Goal: Task Accomplishment & Management: Manage account settings

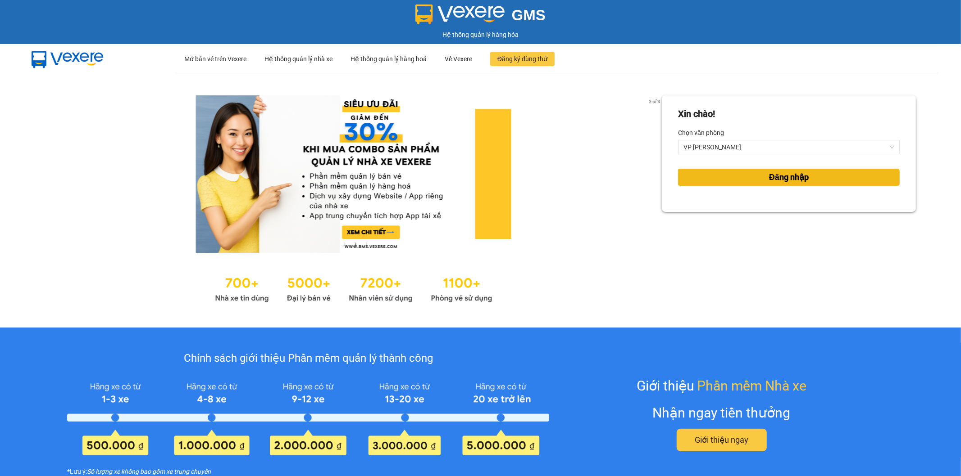
click at [791, 176] on span "Đăng nhập" at bounding box center [789, 177] width 40 height 13
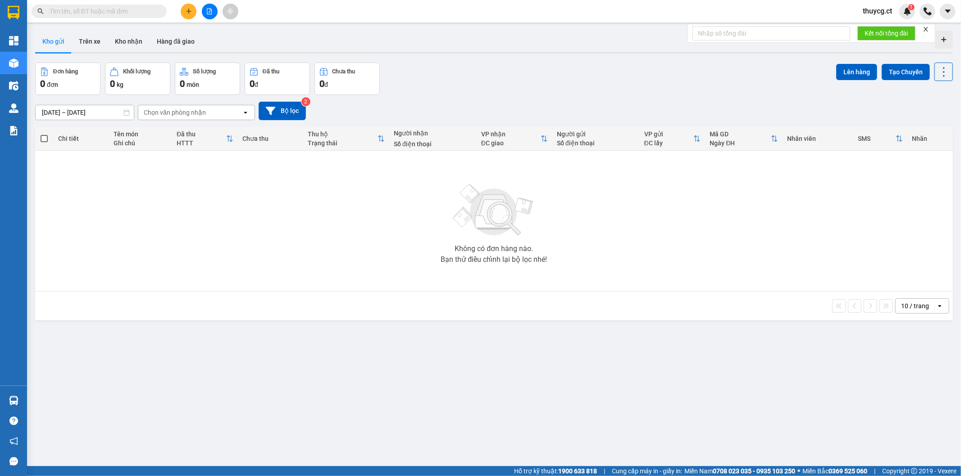
click at [86, 9] on input "text" at bounding box center [103, 11] width 106 height 10
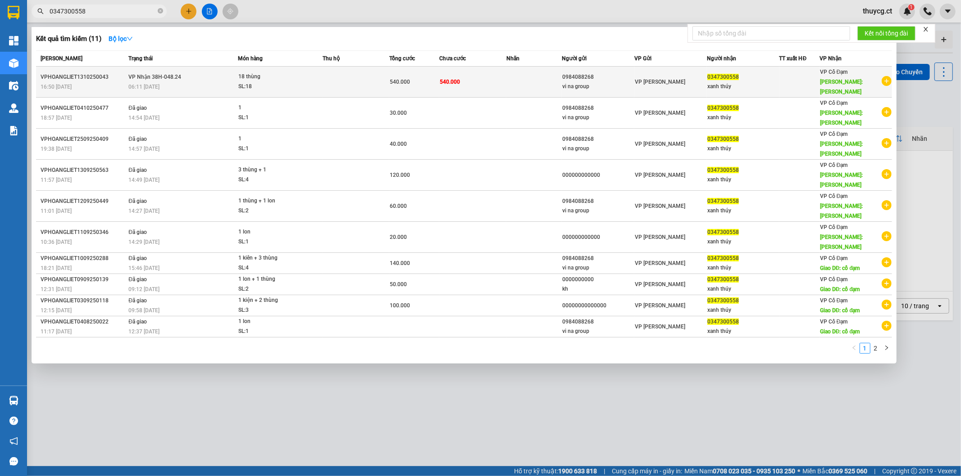
type input "0347300558"
click at [208, 75] on td "VP Nhận 38H-048.24 06:11 [DATE]" at bounding box center [181, 82] width 111 height 31
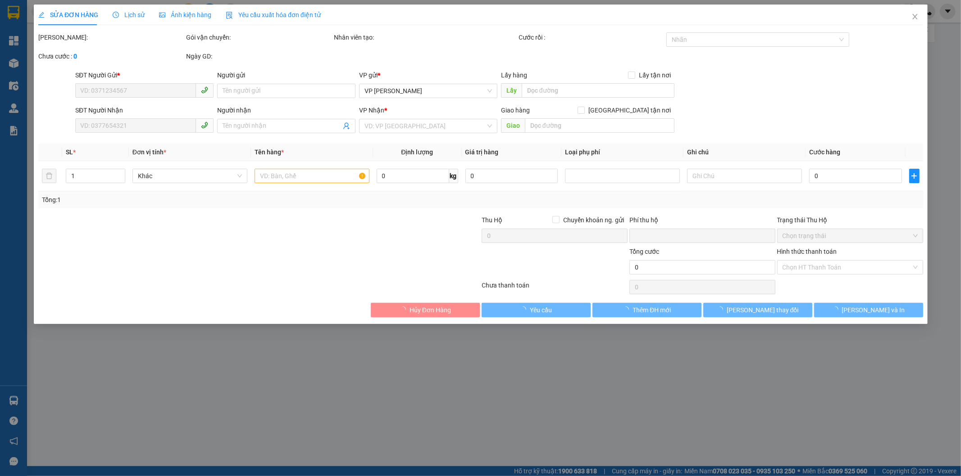
type input "0984088268"
type input "vi na group"
type input "0347300558"
type input "xanh thúy"
type input "xuân song"
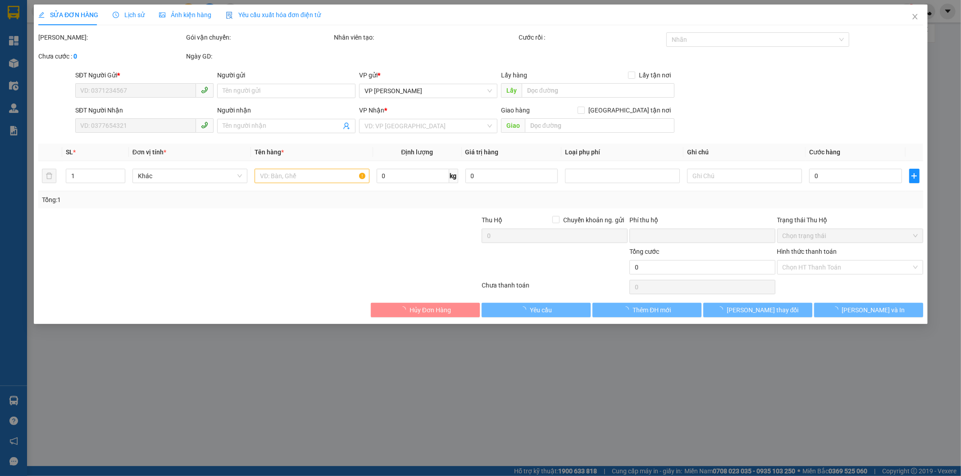
type input "0"
type input "540.000"
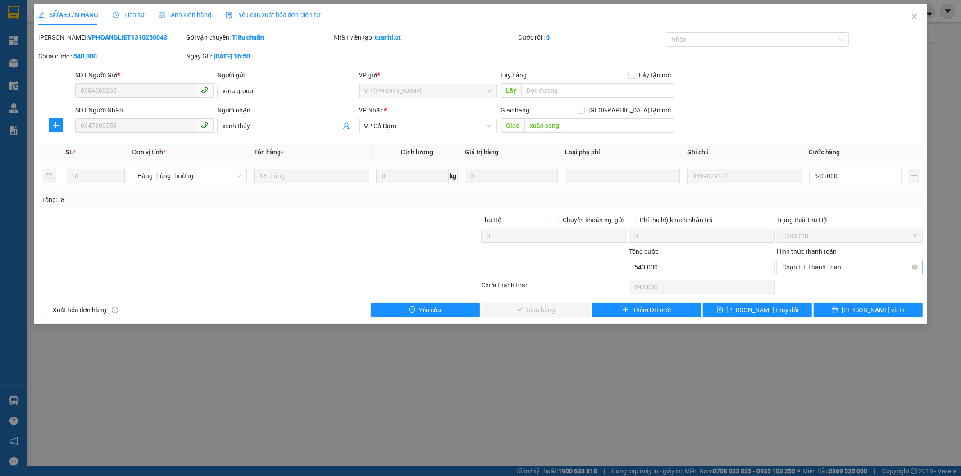
click at [825, 268] on span "Chọn HT Thanh Toán" at bounding box center [849, 268] width 135 height 14
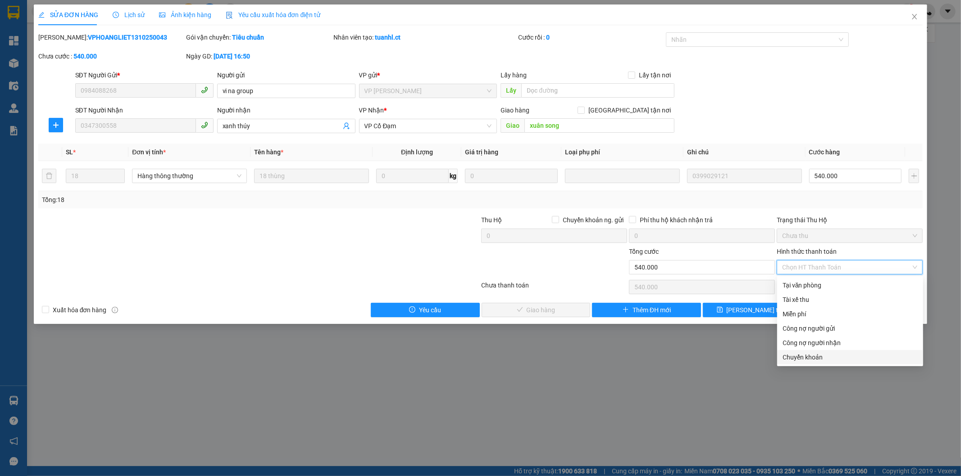
click at [816, 358] on div "Chuyển khoản" at bounding box center [849, 358] width 135 height 10
type input "0"
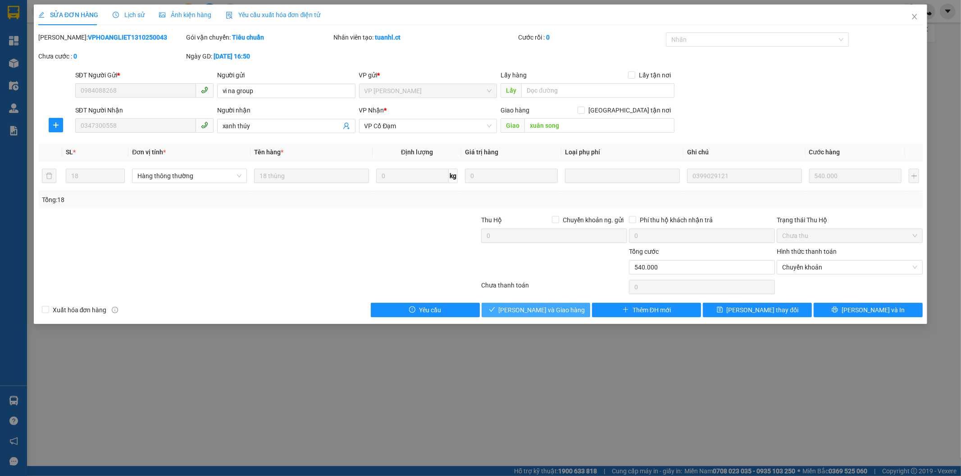
click at [535, 312] on span "[PERSON_NAME] và Giao hàng" at bounding box center [541, 310] width 86 height 10
